Goal: Use online tool/utility: Utilize a website feature to perform a specific function

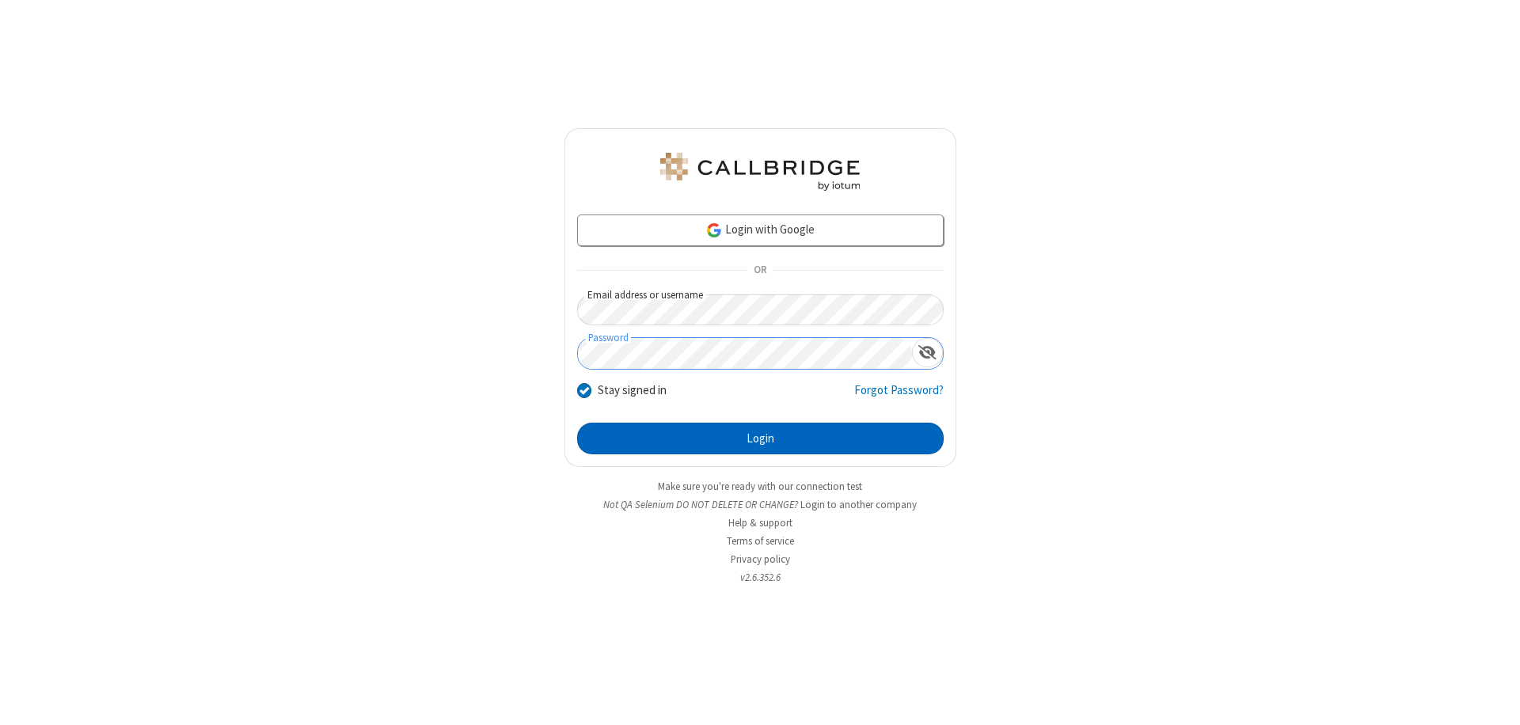
click at [760, 439] on button "Login" at bounding box center [760, 439] width 367 height 32
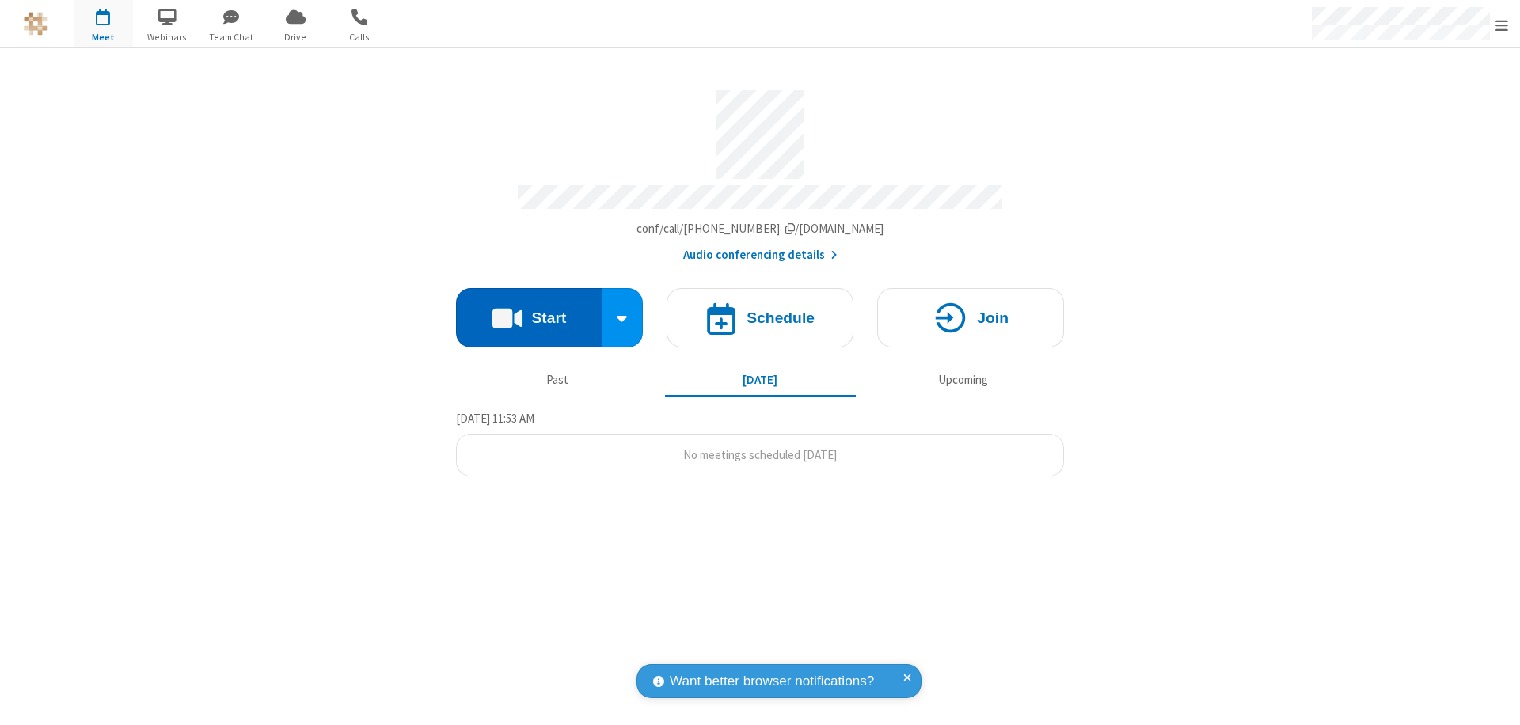
click at [529, 310] on button "Start" at bounding box center [529, 317] width 146 height 59
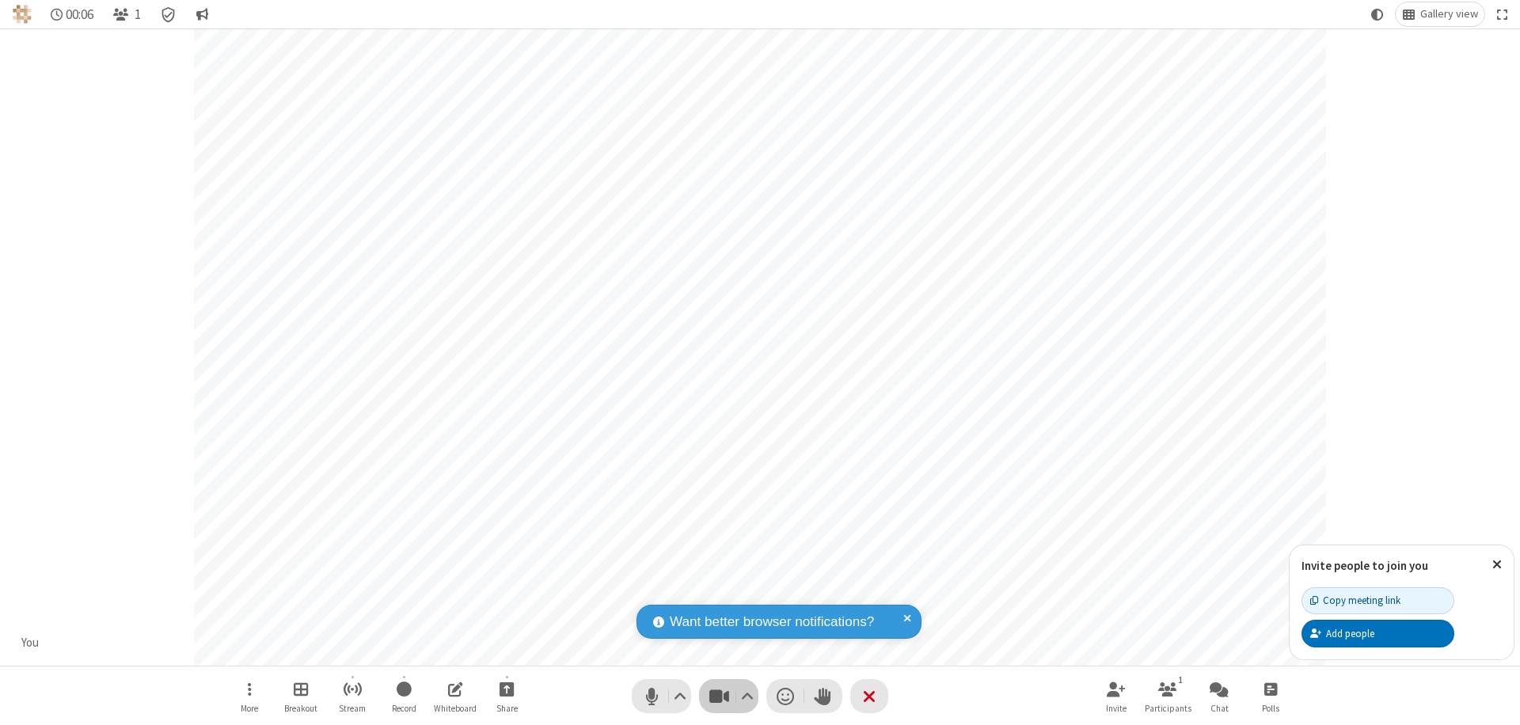
click at [719, 696] on span "Stop video (⌘+Shift+V)" at bounding box center [719, 696] width 24 height 23
click at [719, 696] on span "Start video (⌘+Shift+V)" at bounding box center [719, 696] width 24 height 23
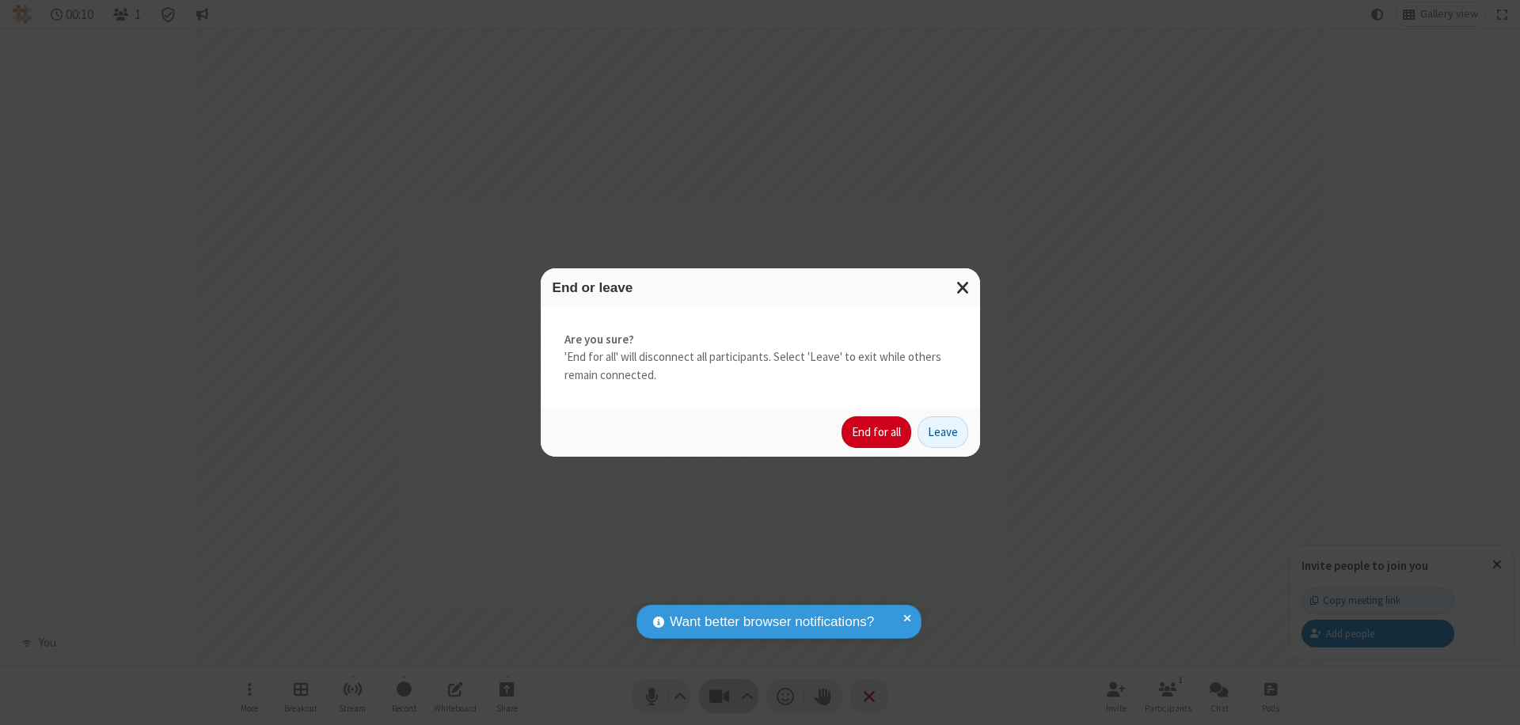
click at [877, 432] on button "End for all" at bounding box center [877, 432] width 70 height 32
